Goal: Transaction & Acquisition: Download file/media

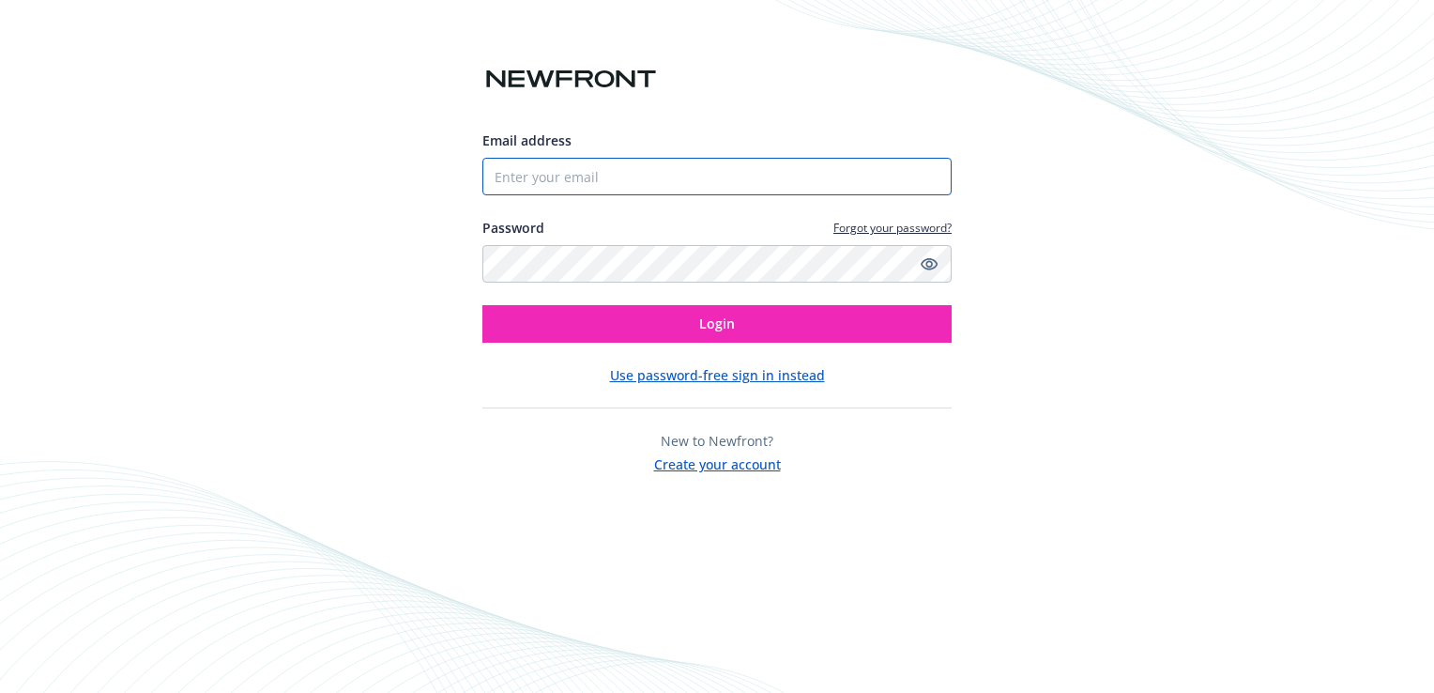
click at [641, 190] on input "Email address" at bounding box center [716, 177] width 469 height 38
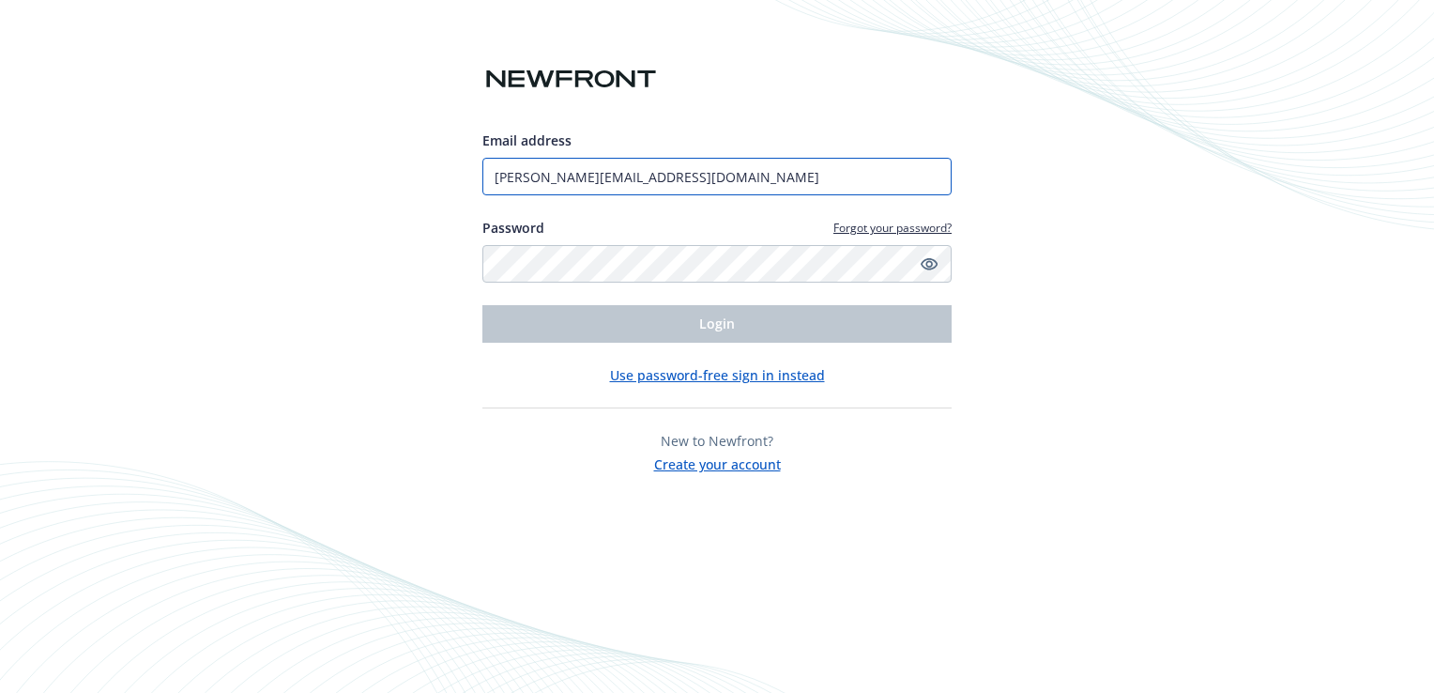
type input "[PERSON_NAME][EMAIL_ADDRESS][DOMAIN_NAME]"
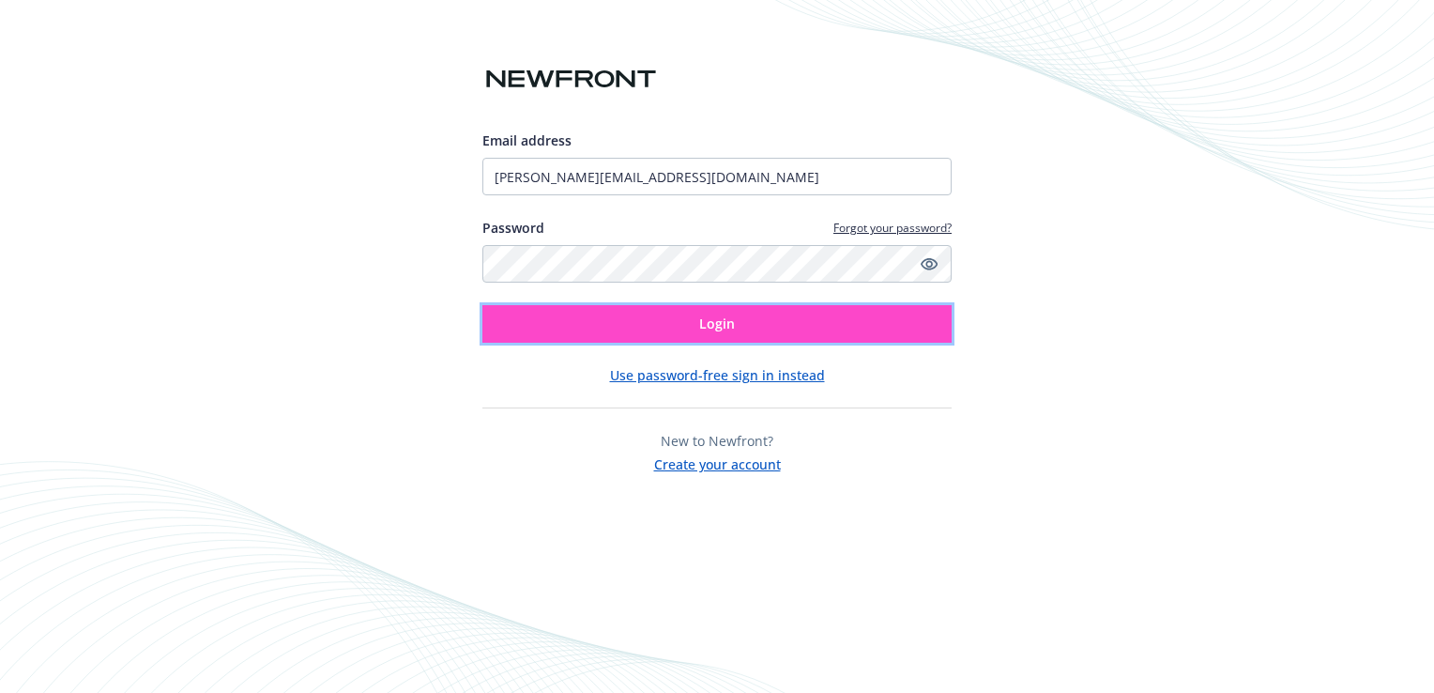
click at [595, 317] on button "Login" at bounding box center [716, 324] width 469 height 38
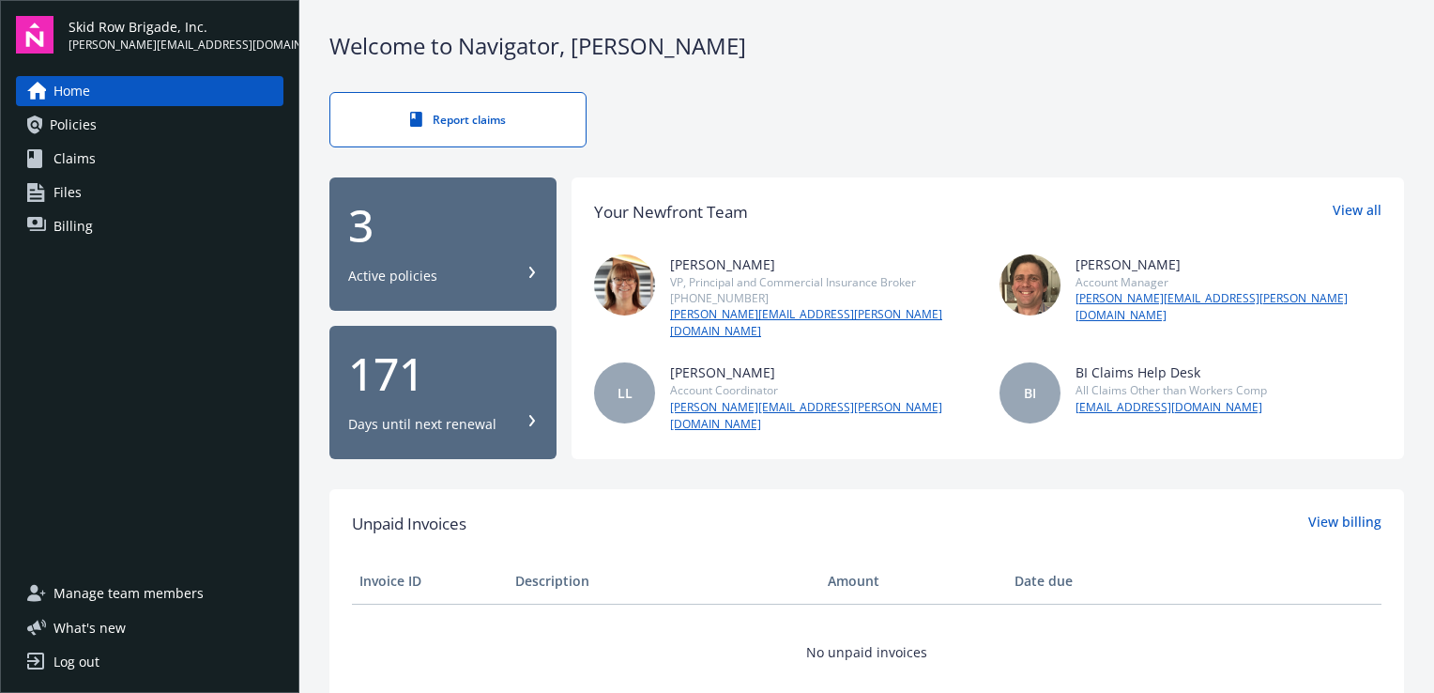
click at [793, 104] on div "Report claims" at bounding box center [866, 119] width 1074 height 55
click at [726, 118] on div "Report claims" at bounding box center [866, 119] width 1074 height 55
click at [526, 266] on icon at bounding box center [531, 271] width 11 height 11
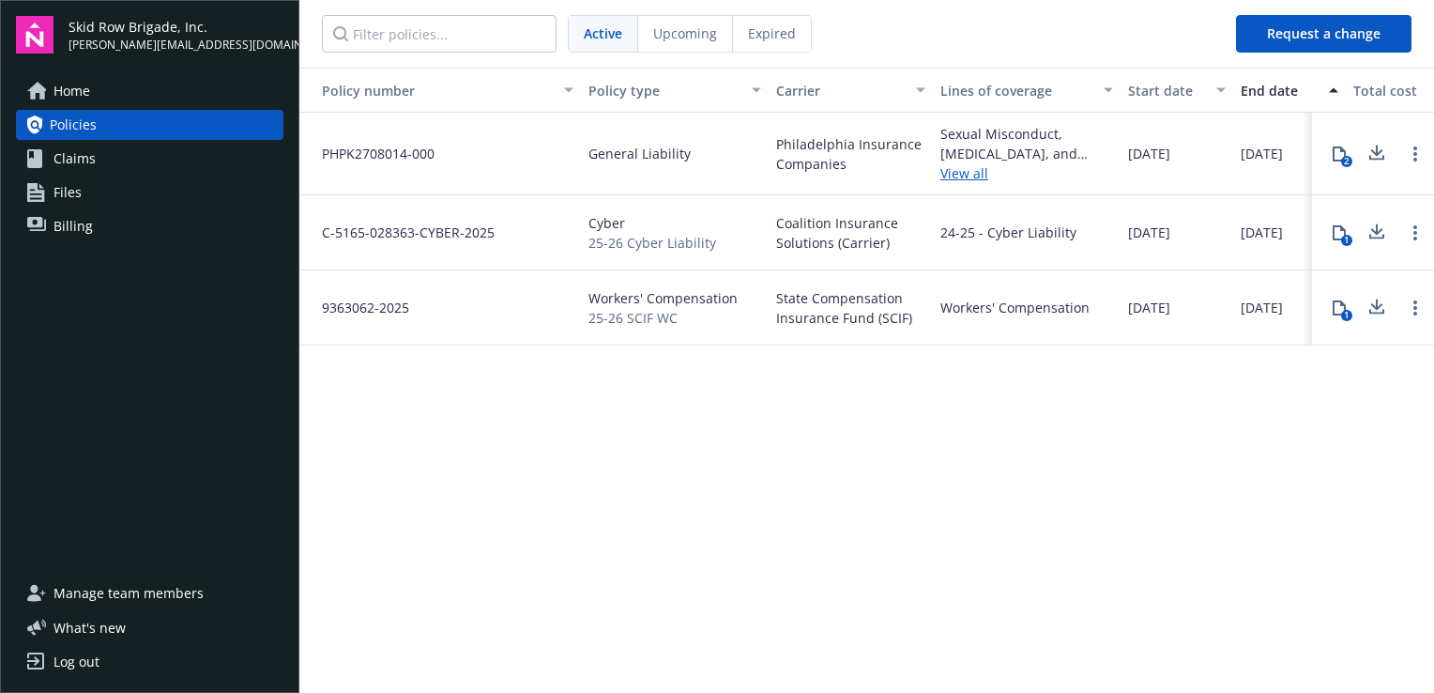
click at [674, 467] on div "Policy number Policy type Carrier Lines of coverage Start date End date Total c…" at bounding box center [866, 379] width 1134 height 622
click at [1338, 152] on icon at bounding box center [1339, 153] width 15 height 15
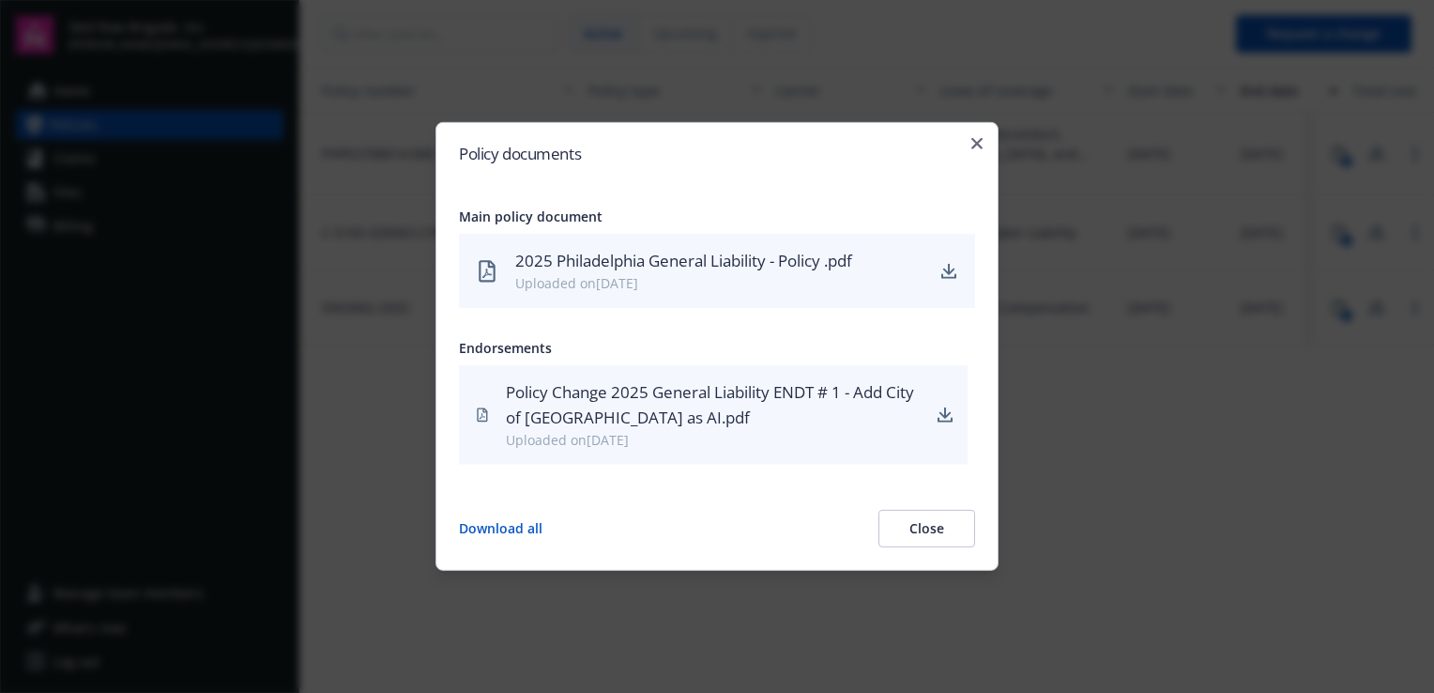
click at [985, 273] on div "Policy documents Main policy document 2025 Philadelphia General Liability - Pol…" at bounding box center [716, 346] width 563 height 449
click at [941, 419] on icon "download" at bounding box center [944, 414] width 15 height 15
click at [507, 534] on button "Download all" at bounding box center [501, 529] width 84 height 38
click at [953, 527] on button "Close" at bounding box center [926, 529] width 97 height 38
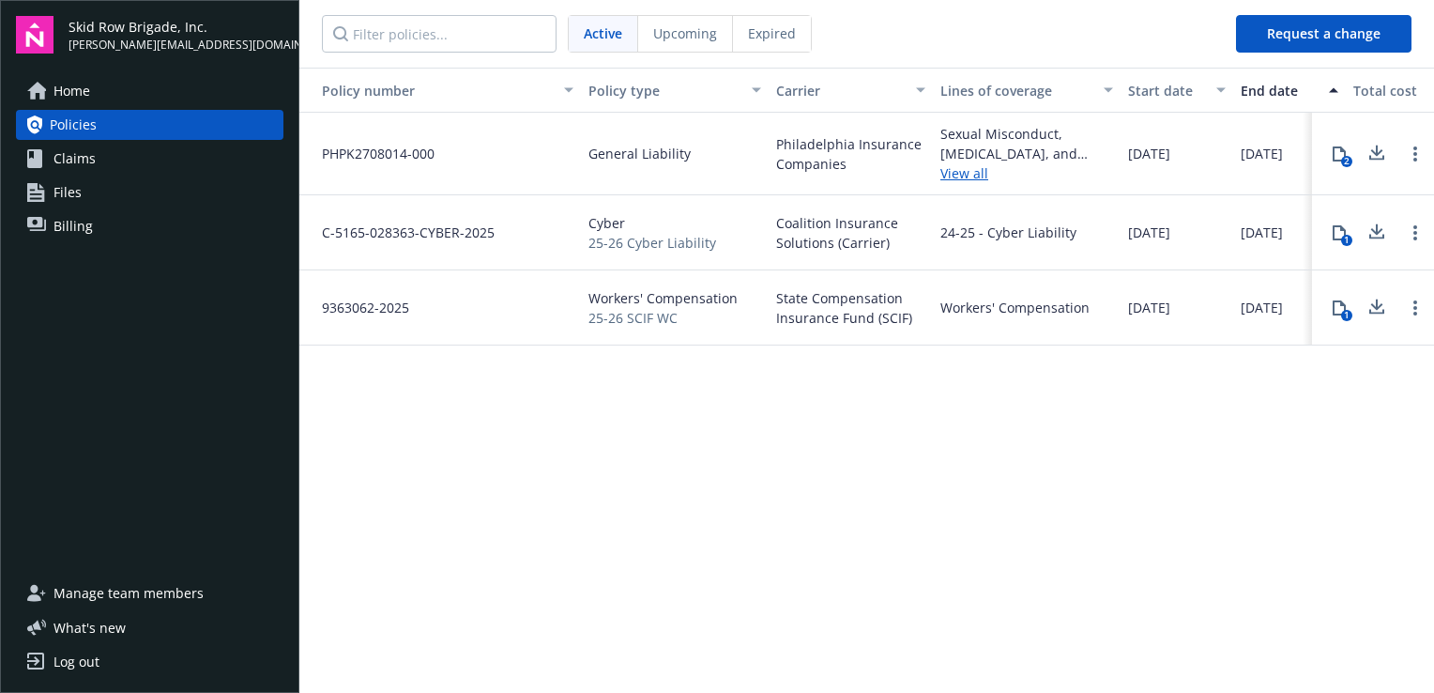
click at [976, 499] on div "Policy number Policy type Carrier Lines of coverage Start date End date Total c…" at bounding box center [866, 379] width 1134 height 622
